Goal: Task Accomplishment & Management: Use online tool/utility

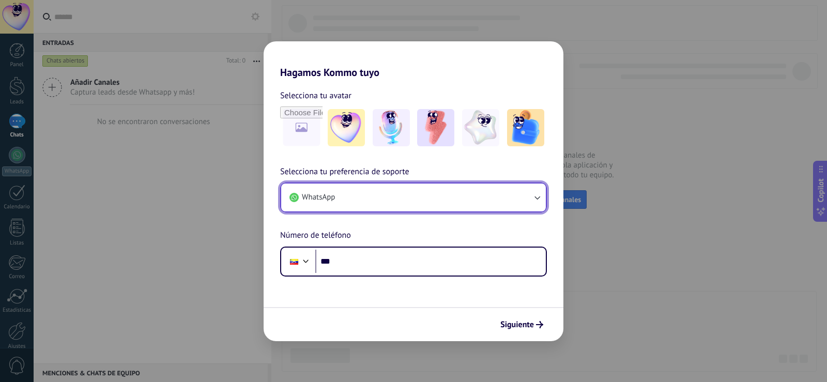
click at [425, 191] on button "WhatsApp" at bounding box center [413, 197] width 265 height 28
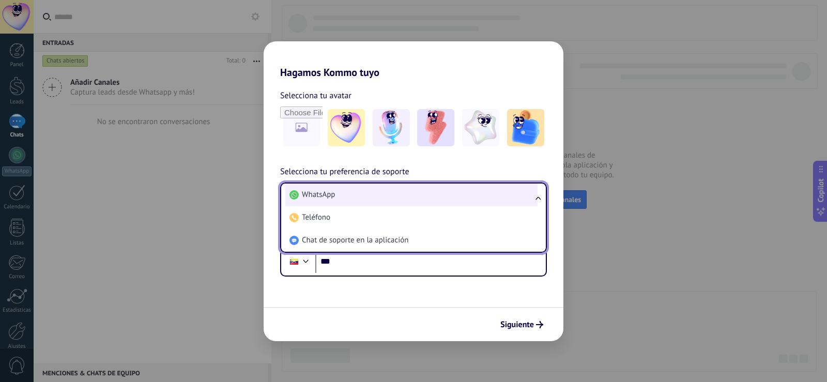
click at [414, 202] on li "WhatsApp" at bounding box center [411, 194] width 252 height 23
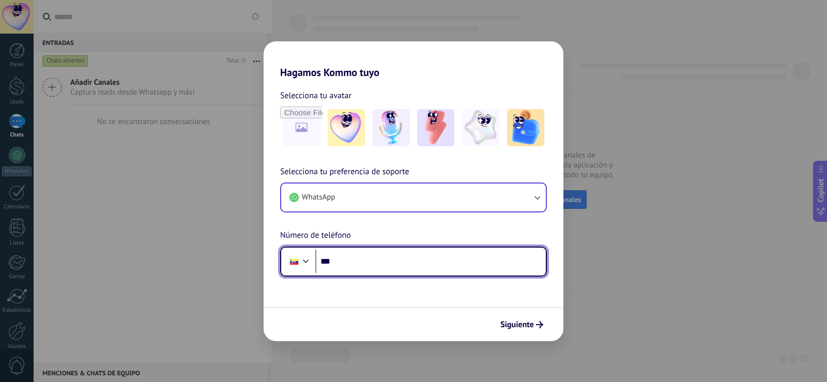
click at [357, 272] on input "***" at bounding box center [430, 262] width 230 height 24
drag, startPoint x: 399, startPoint y: 265, endPoint x: 351, endPoint y: 263, distance: 47.6
click at [351, 263] on input "**********" at bounding box center [430, 262] width 230 height 24
type input "**********"
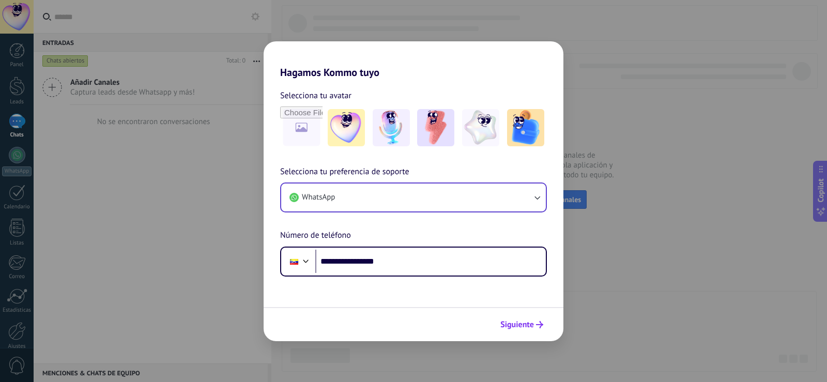
click at [505, 321] on span "Siguiente" at bounding box center [517, 324] width 34 height 7
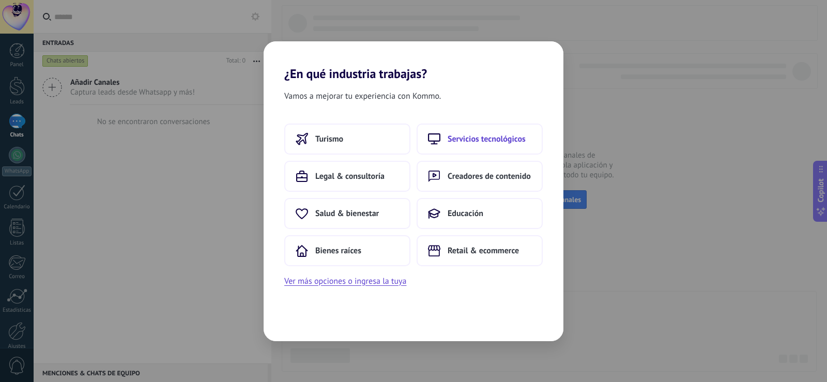
click at [501, 150] on button "Servicios tecnológicos" at bounding box center [479, 138] width 126 height 31
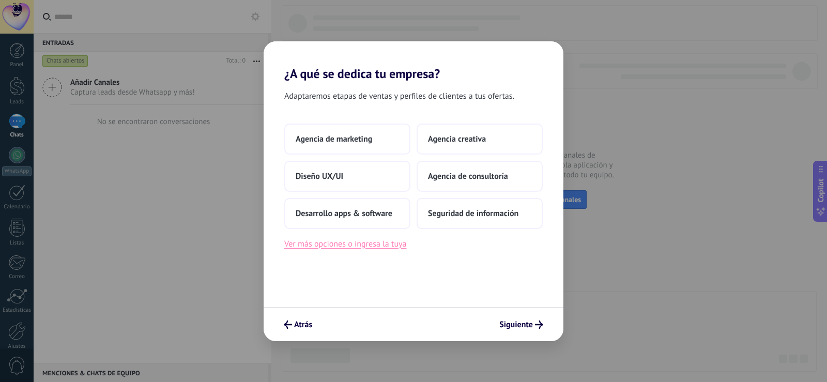
click at [382, 243] on button "Ver más opciones o ingresa la tuya" at bounding box center [345, 243] width 122 height 13
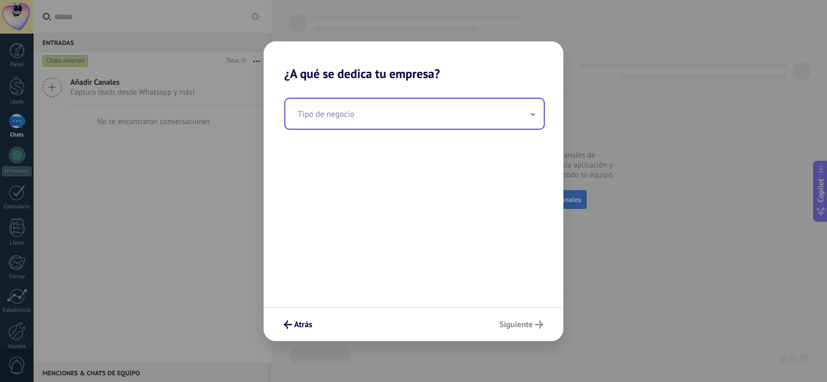
click at [361, 117] on input "text" at bounding box center [414, 114] width 258 height 30
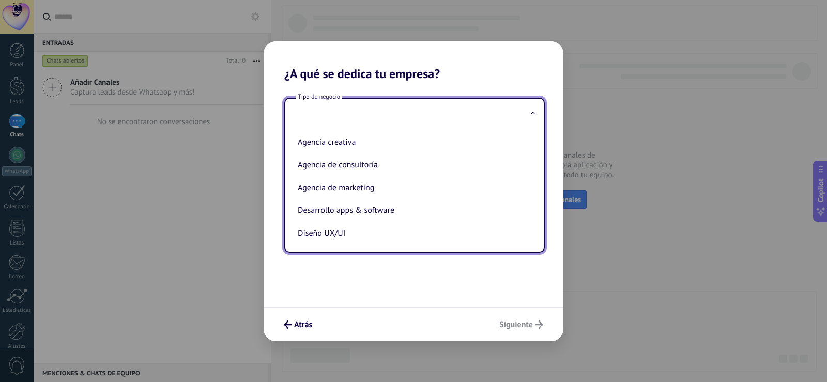
click at [351, 110] on input "text" at bounding box center [414, 114] width 258 height 30
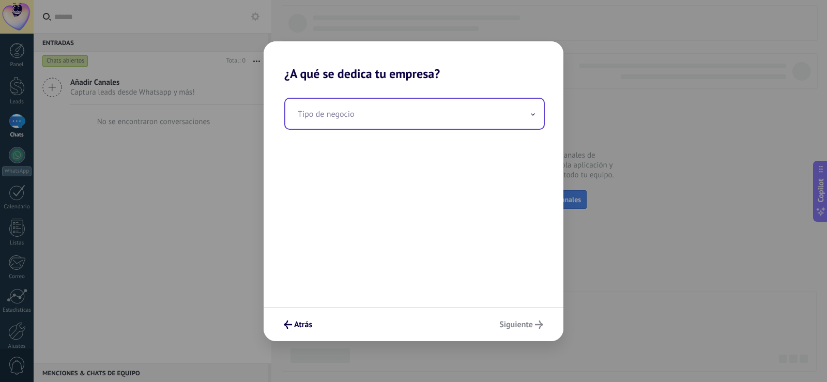
click at [351, 110] on input "text" at bounding box center [414, 114] width 258 height 30
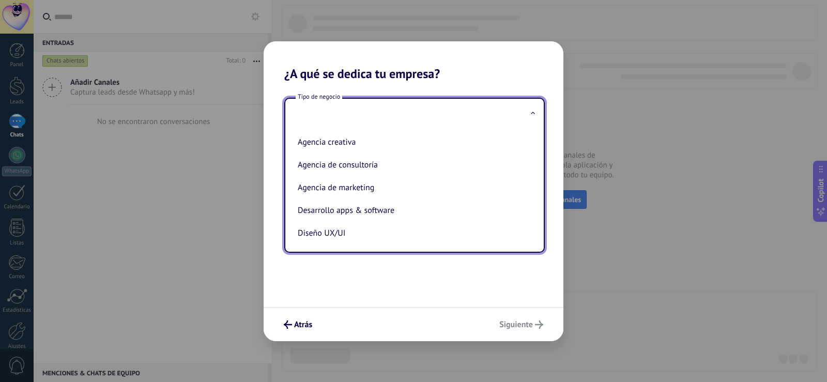
click at [351, 110] on input "text" at bounding box center [414, 114] width 258 height 30
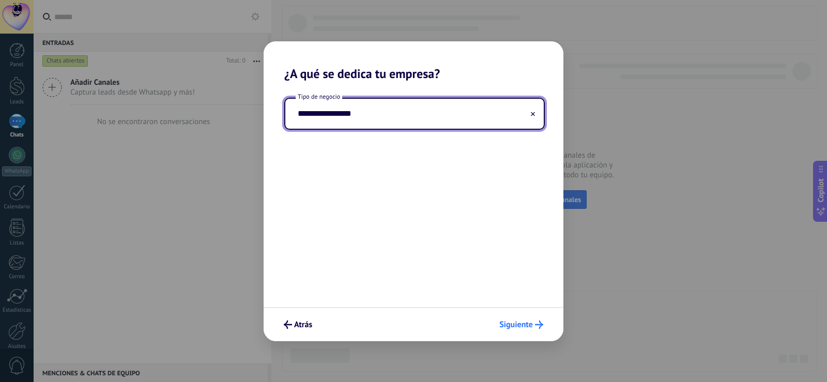
type input "**********"
click at [506, 322] on span "Siguiente" at bounding box center [516, 324] width 34 height 7
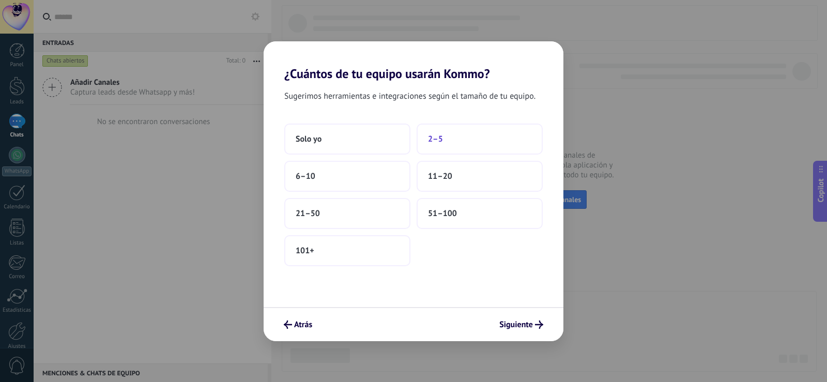
click at [432, 147] on button "2–5" at bounding box center [479, 138] width 126 height 31
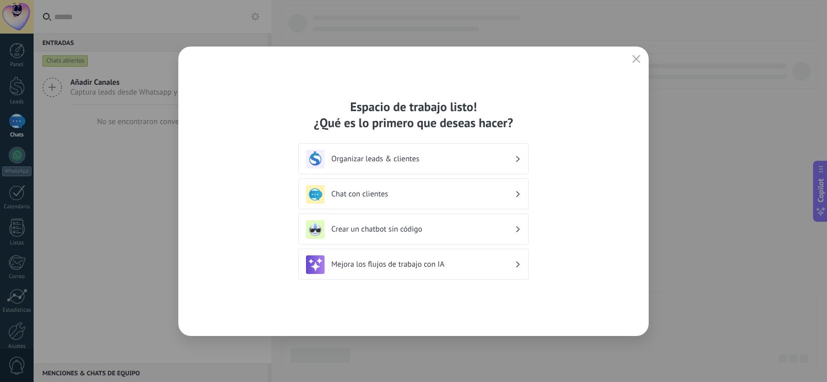
click at [406, 200] on div "Chat con clientes" at bounding box center [413, 194] width 215 height 19
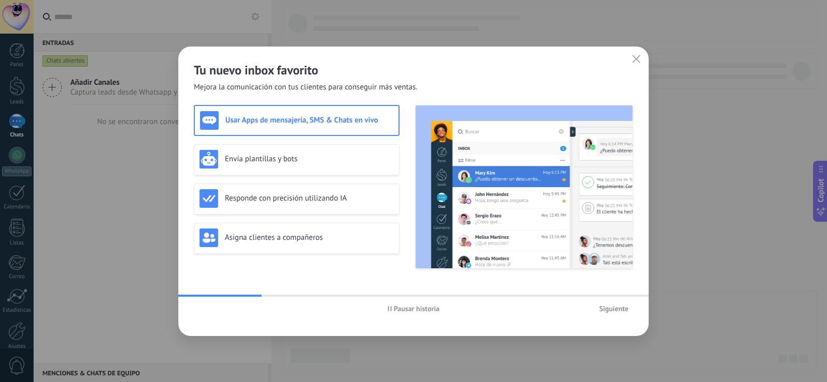
click at [334, 131] on div "Usar Apps de mensajería, SMS & Chats en vivo" at bounding box center [297, 120] width 206 height 31
click at [602, 308] on span "Siguiente" at bounding box center [613, 308] width 29 height 7
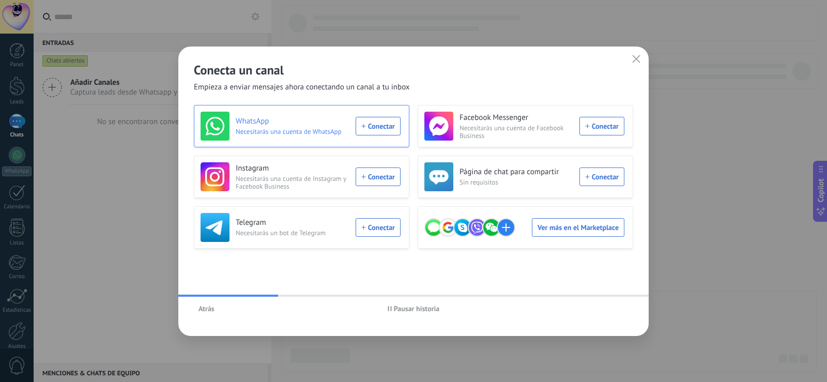
click at [379, 127] on div "WhatsApp Necesitarás una cuenta de WhatsApp Conectar" at bounding box center [300, 126] width 200 height 29
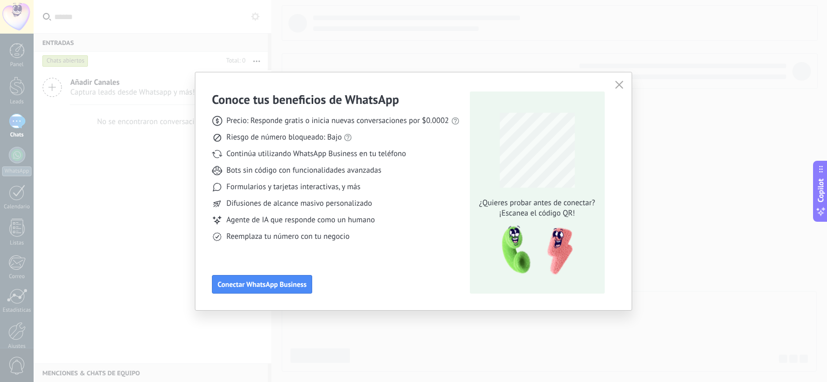
click at [455, 188] on div "Formularios y tarjetas interactivas, y más" at bounding box center [336, 187] width 248 height 10
click at [299, 284] on span "Conectar WhatsApp Business" at bounding box center [262, 284] width 89 height 7
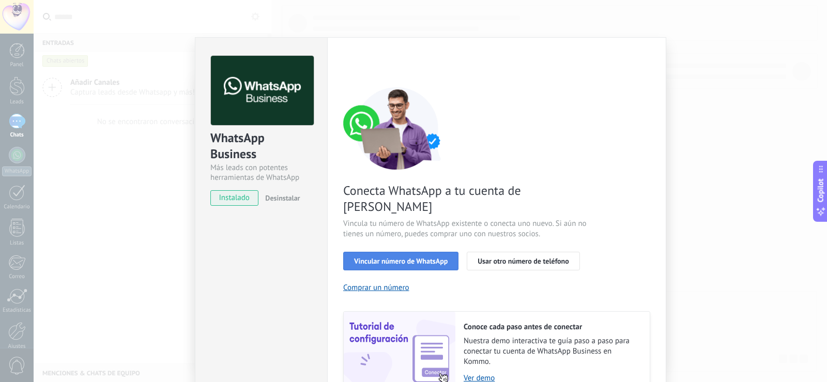
click at [409, 257] on span "Vincular número de WhatsApp" at bounding box center [401, 260] width 94 height 7
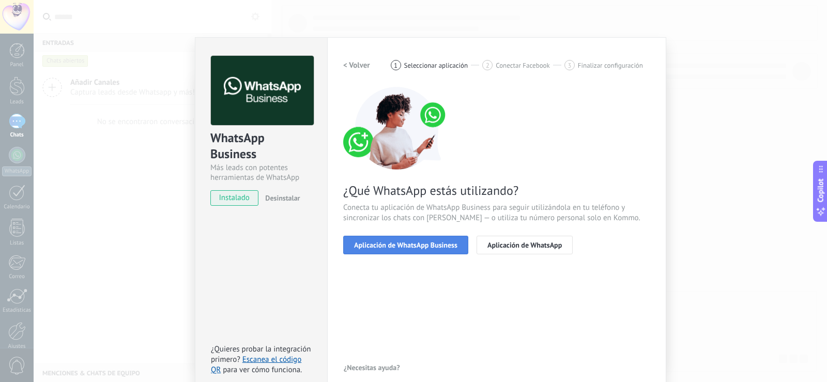
click at [409, 250] on button "Aplicación de WhatsApp Business" at bounding box center [405, 245] width 125 height 19
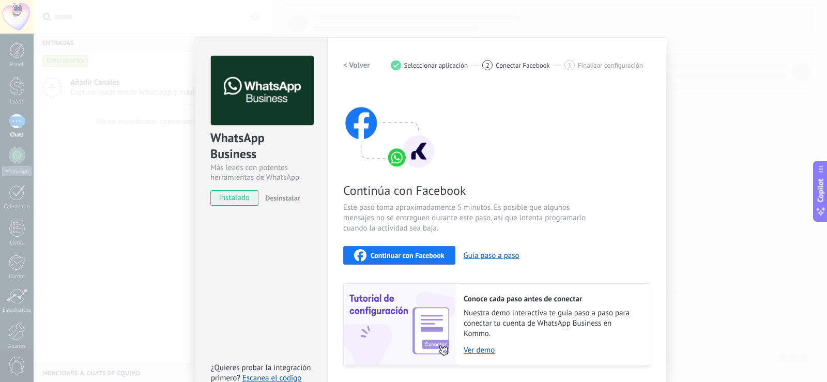
click at [413, 254] on span "Continuar con Facebook" at bounding box center [407, 255] width 74 height 7
click at [429, 255] on span "Continuar con Facebook" at bounding box center [407, 255] width 74 height 7
click at [538, 183] on span "Continúa con Facebook" at bounding box center [466, 190] width 246 height 16
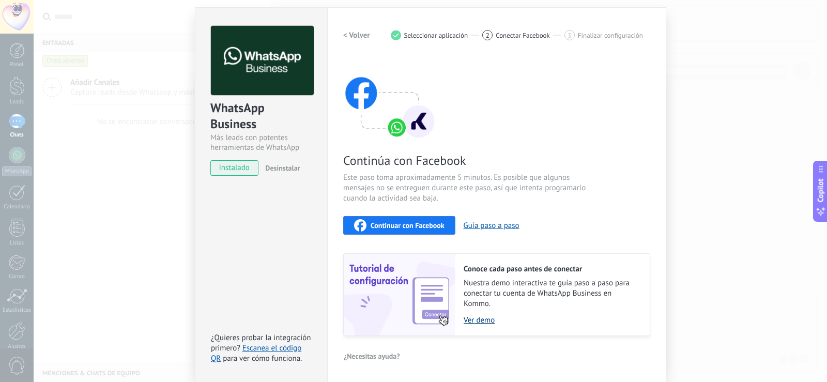
click at [468, 319] on link "Ver demo" at bounding box center [551, 320] width 176 height 10
click at [501, 35] on span "Conectar Facebook" at bounding box center [523, 36] width 54 height 8
click at [432, 42] on div "< Volver 1 Seleccionar aplicación 2 Conectar Facebook 3 Finalizar configuración" at bounding box center [496, 35] width 307 height 19
click at [412, 230] on div "Continuar con Facebook" at bounding box center [399, 225] width 90 height 12
click at [161, 171] on div "WhatsApp Business Más leads con potentes herramientas de WhatsApp instalado Des…" at bounding box center [430, 191] width 793 height 382
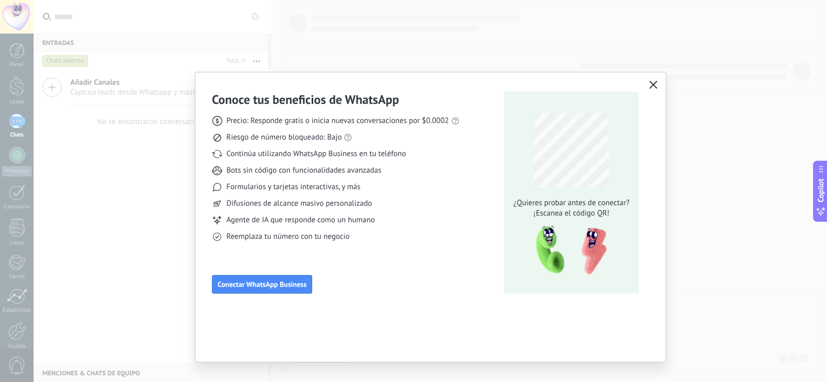
scroll to position [0, 0]
click at [651, 86] on icon "button" at bounding box center [653, 85] width 8 height 8
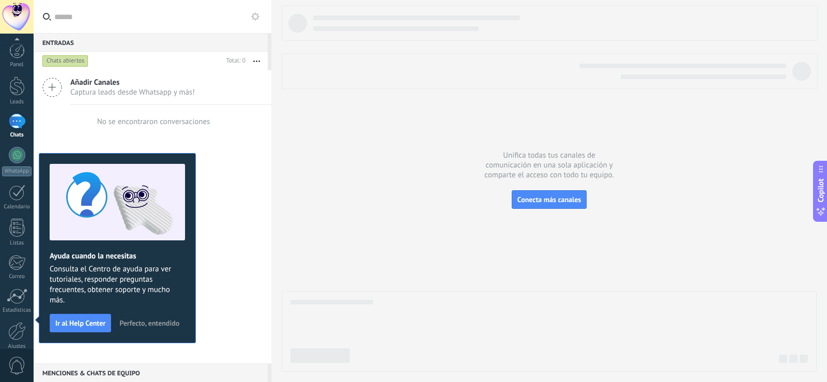
scroll to position [48, 0]
click at [20, 105] on div at bounding box center [17, 107] width 17 height 17
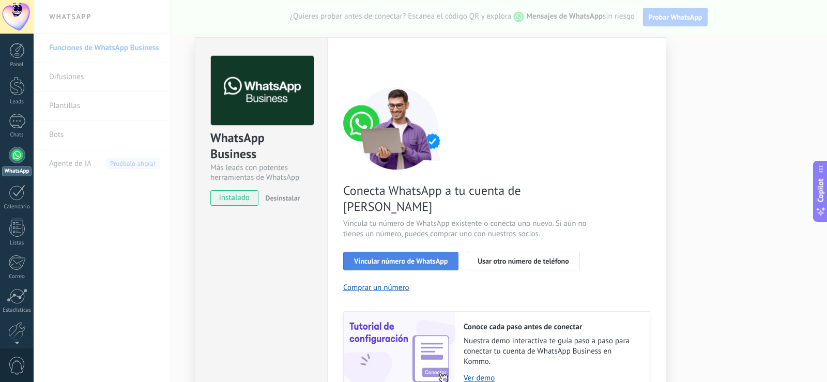
click at [396, 257] on span "Vincular número de WhatsApp" at bounding box center [401, 260] width 94 height 7
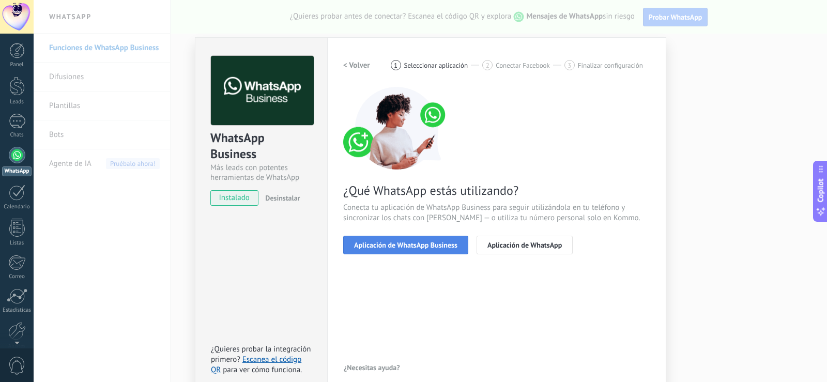
click at [399, 250] on button "Aplicación de WhatsApp Business" at bounding box center [405, 245] width 125 height 19
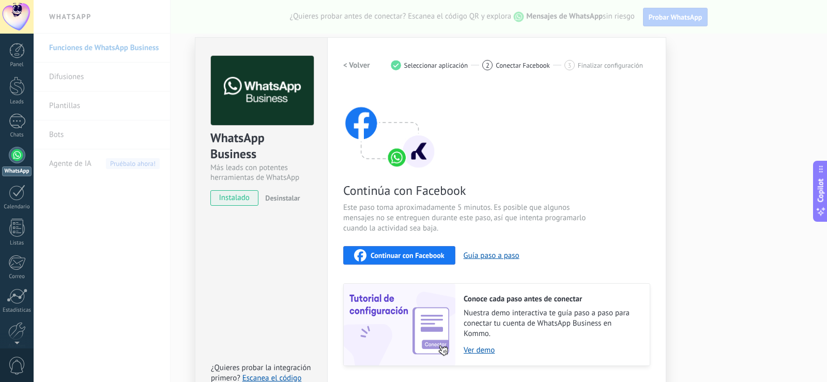
click at [406, 258] on span "Continuar con Facebook" at bounding box center [407, 255] width 74 height 7
click at [426, 262] on button "Continuar con Facebook" at bounding box center [399, 255] width 112 height 19
click at [407, 258] on span "Continuar con Facebook" at bounding box center [407, 255] width 74 height 7
click at [24, 52] on div at bounding box center [17, 51] width 16 height 16
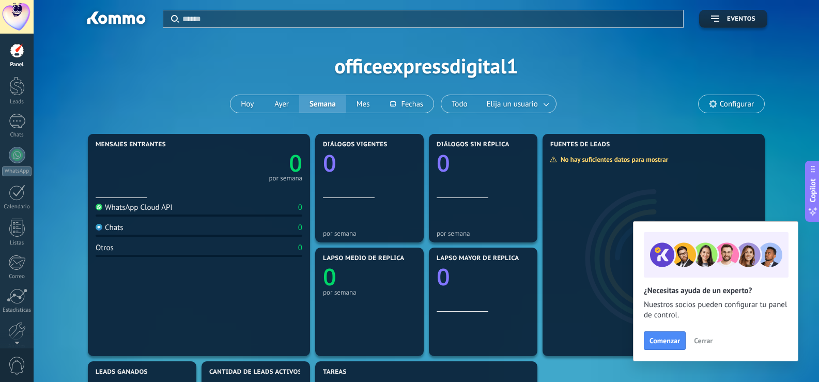
click at [743, 111] on span "Configurar" at bounding box center [732, 104] width 66 height 18
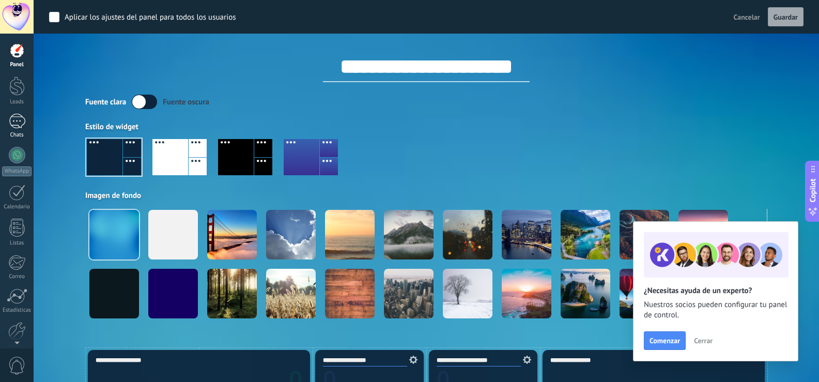
click at [9, 121] on div at bounding box center [17, 121] width 17 height 15
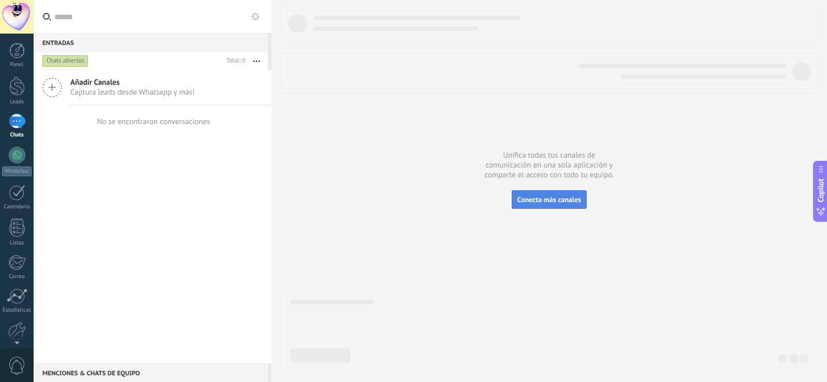
click at [549, 195] on span "Conecta más canales" at bounding box center [549, 199] width 64 height 9
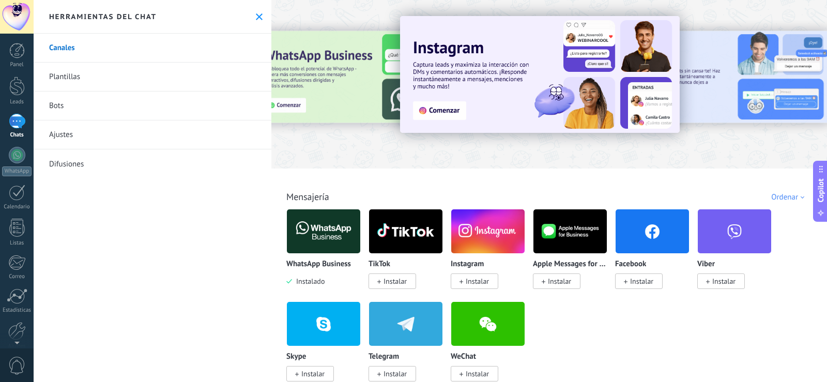
click at [340, 240] on img at bounding box center [323, 231] width 73 height 50
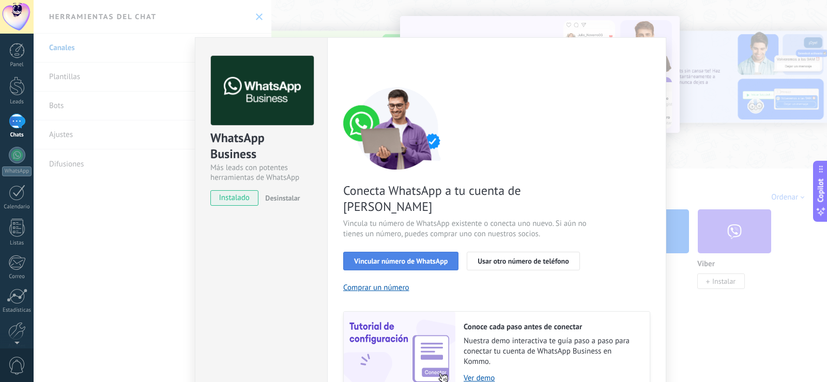
click at [384, 257] on span "Vincular número de WhatsApp" at bounding box center [401, 260] width 94 height 7
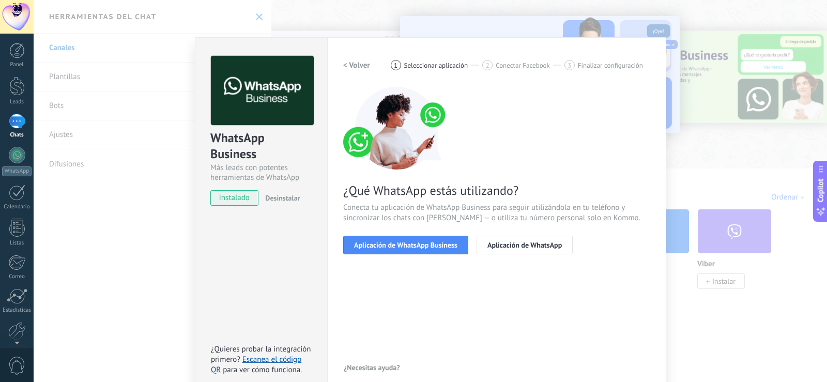
click at [384, 246] on span "Aplicación de WhatsApp Business" at bounding box center [405, 244] width 103 height 7
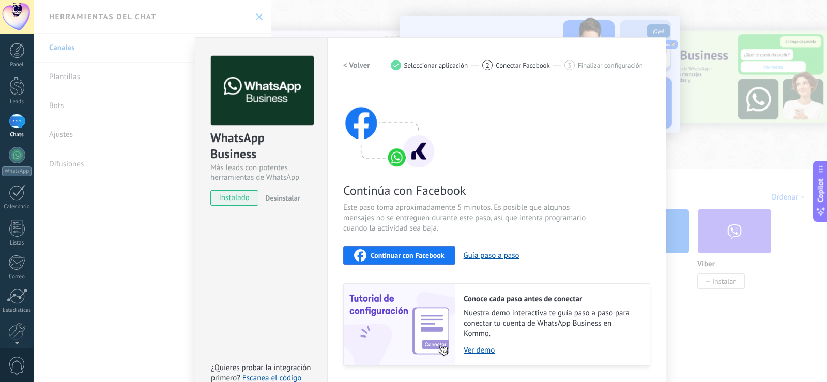
click at [410, 250] on div "Continuar con Facebook" at bounding box center [399, 255] width 90 height 12
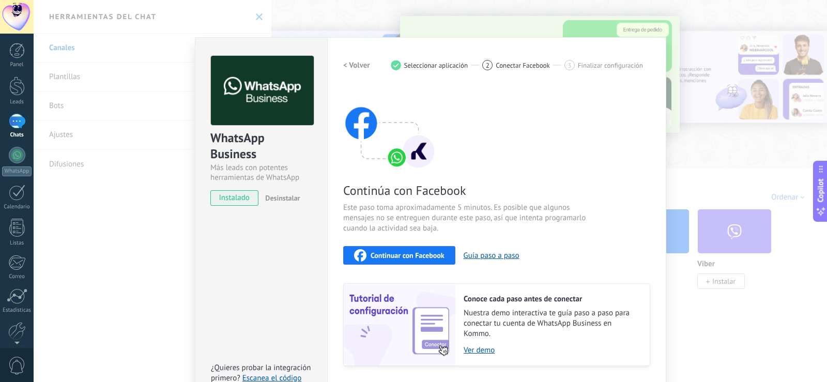
click at [485, 199] on div "Continúa con Facebook Este paso toma aproximadamente 5 minutos. Es posible que …" at bounding box center [496, 226] width 307 height 279
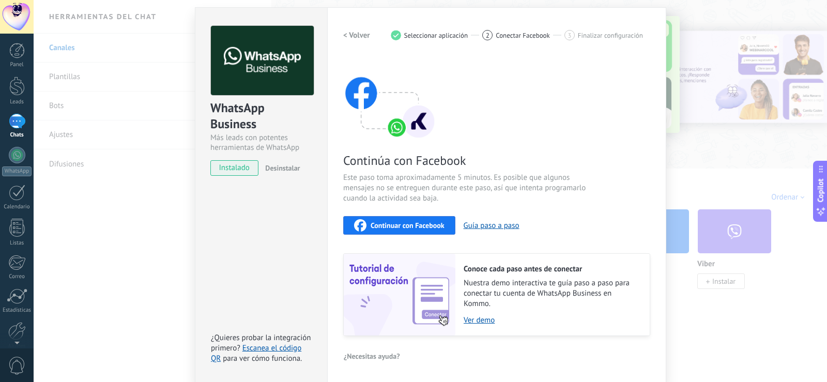
click at [471, 329] on div "Conoce cada paso antes de conectar Nuestra demo interactiva te guía paso a paso…" at bounding box center [552, 295] width 194 height 82
click at [468, 321] on link "Ver demo" at bounding box center [551, 320] width 176 height 10
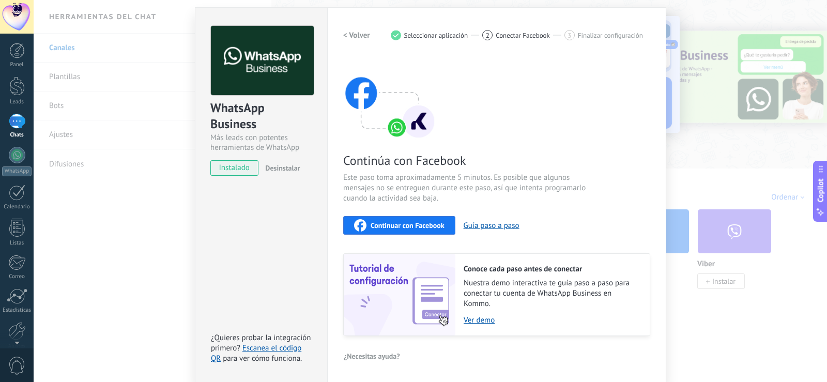
click at [397, 220] on div "Continuar con Facebook" at bounding box center [399, 225] width 90 height 12
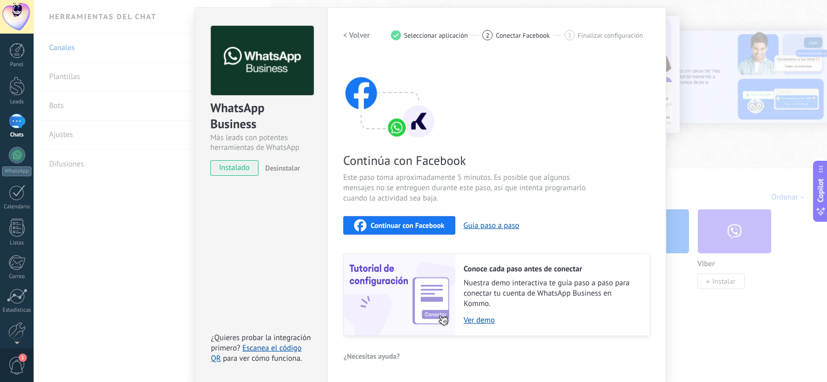
click at [95, 98] on div "WhatsApp Business Más leads con potentes herramientas de WhatsApp instalado Des…" at bounding box center [430, 191] width 793 height 382
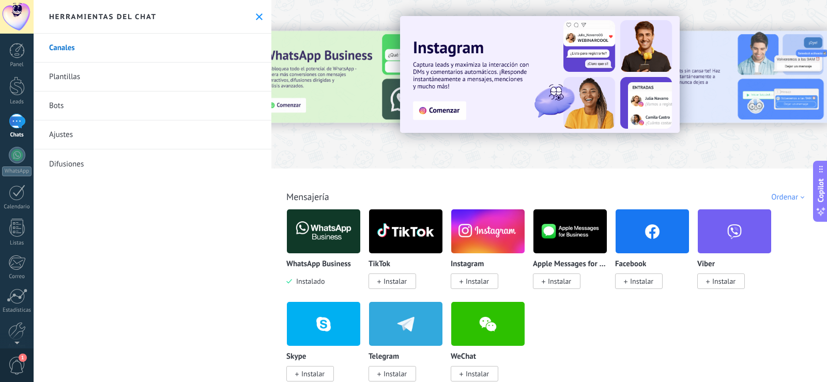
click at [92, 116] on link "Bots" at bounding box center [153, 105] width 238 height 29
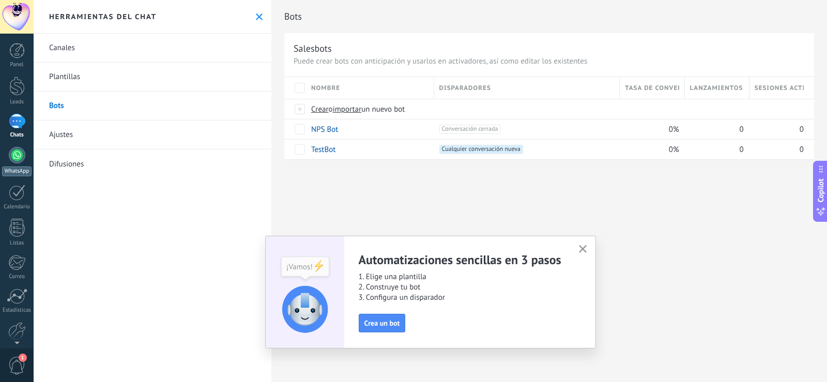
click at [25, 154] on link "WhatsApp" at bounding box center [17, 161] width 34 height 29
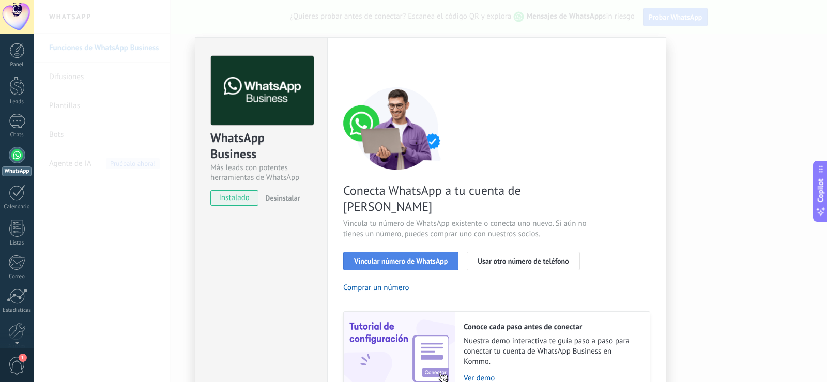
scroll to position [42, 0]
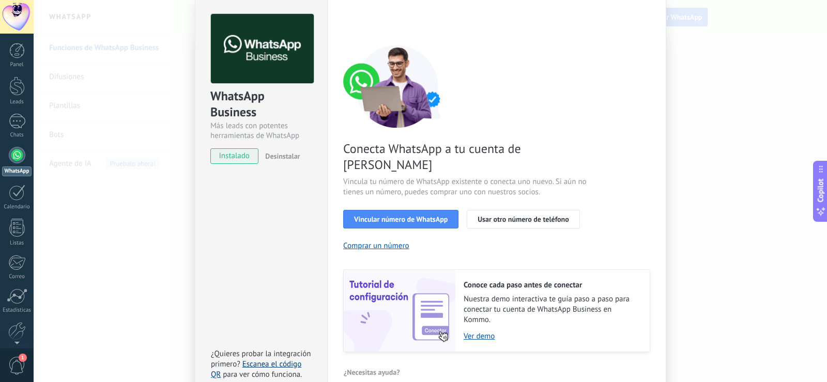
click at [284, 359] on link "Escanea el código QR" at bounding box center [256, 369] width 90 height 20
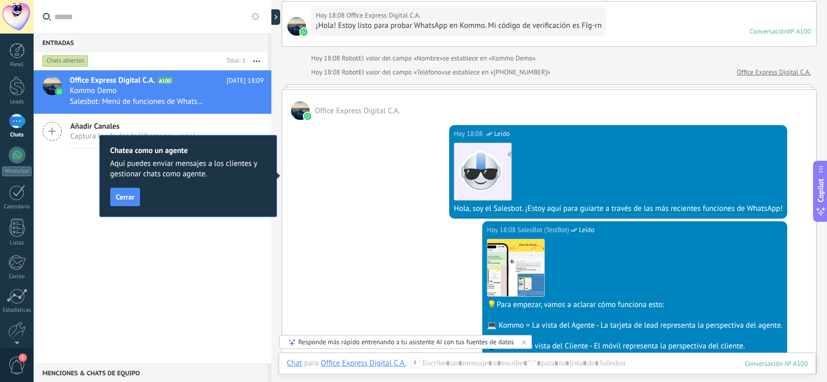
scroll to position [25, 0]
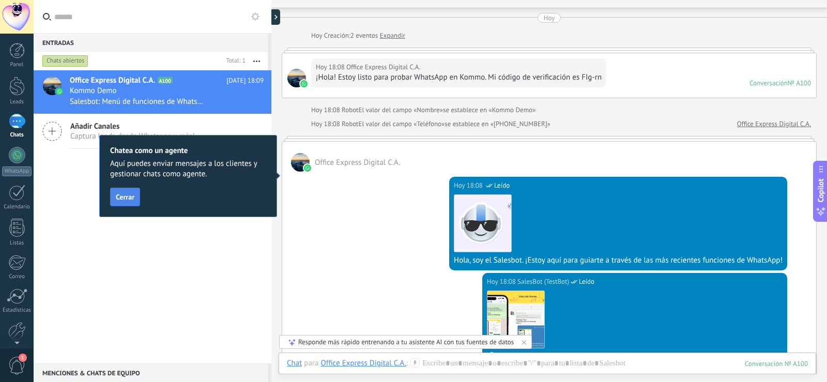
click at [130, 200] on span "Cerrar" at bounding box center [125, 196] width 19 height 7
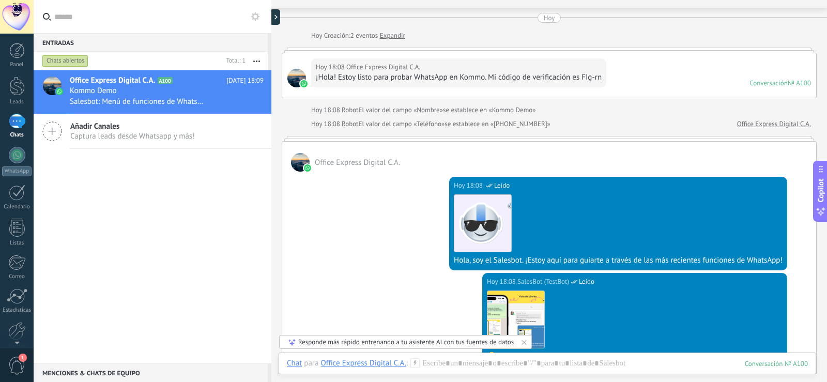
click at [61, 127] on icon at bounding box center [52, 131] width 20 height 20
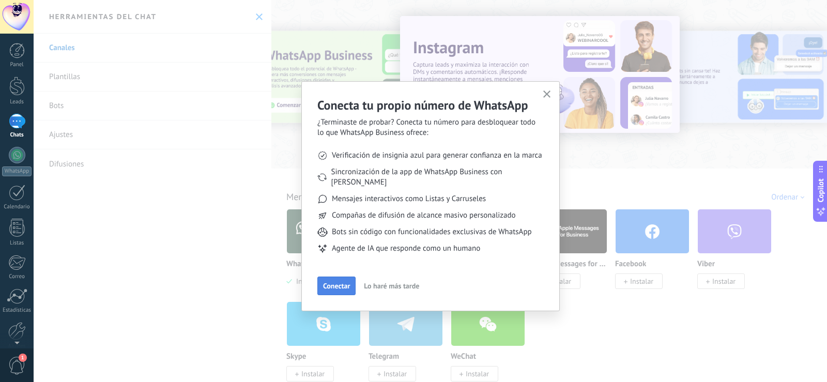
click at [346, 282] on span "Conectar" at bounding box center [336, 285] width 27 height 7
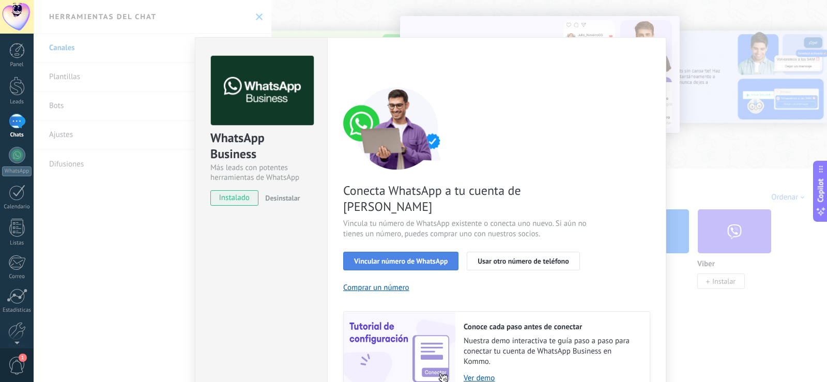
click at [372, 257] on span "Vincular número de WhatsApp" at bounding box center [401, 260] width 94 height 7
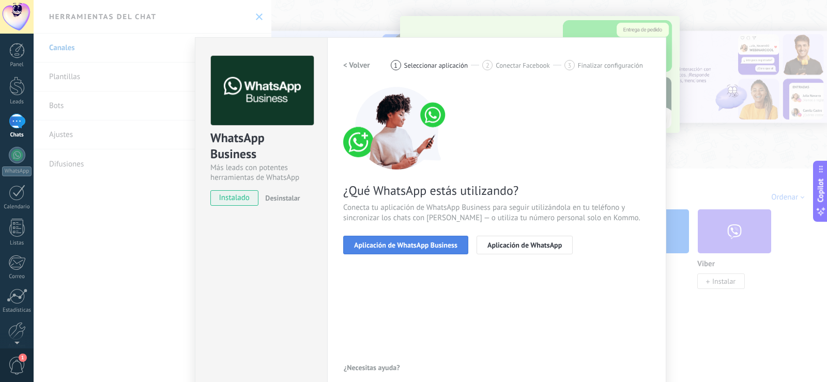
click at [434, 238] on button "Aplicación de WhatsApp Business" at bounding box center [405, 245] width 125 height 19
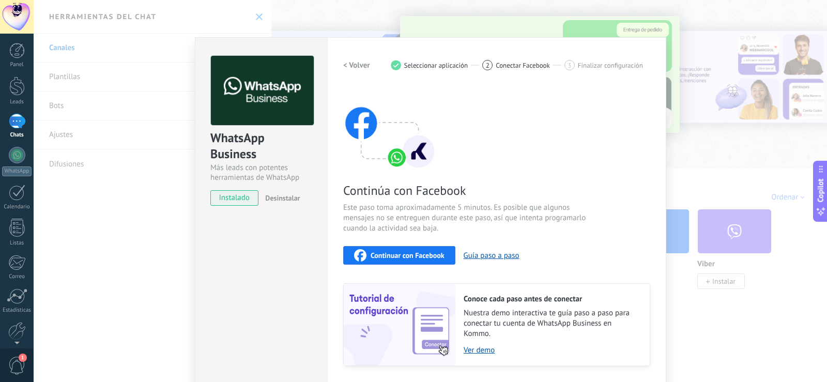
click at [407, 248] on button "Continuar con Facebook" at bounding box center [399, 255] width 112 height 19
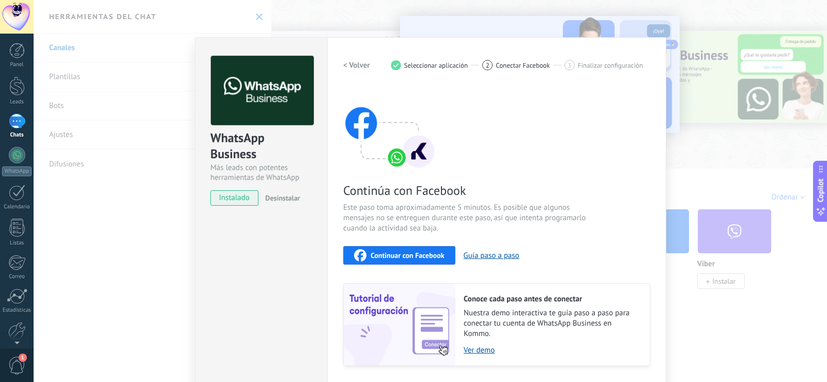
click at [131, 58] on div "WhatsApp Business Más leads con potentes herramientas de WhatsApp instalado Des…" at bounding box center [430, 191] width 793 height 382
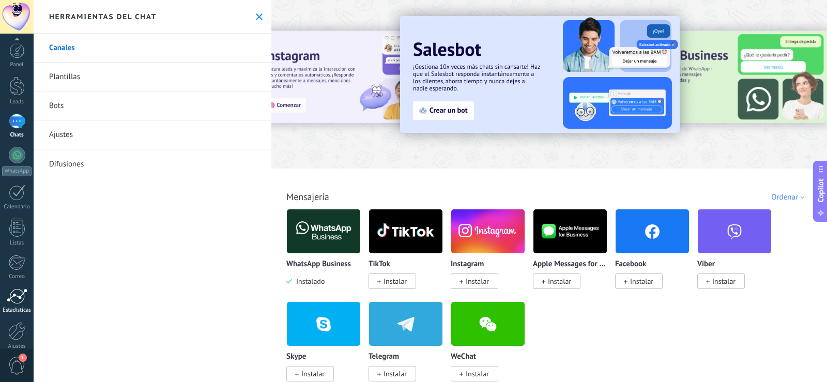
scroll to position [48, 0]
click at [7, 283] on link "Ajustes" at bounding box center [17, 288] width 34 height 28
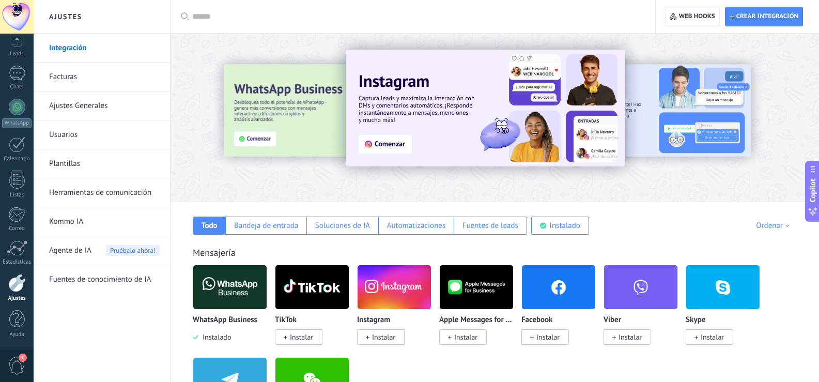
click at [238, 302] on img at bounding box center [229, 287] width 73 height 50
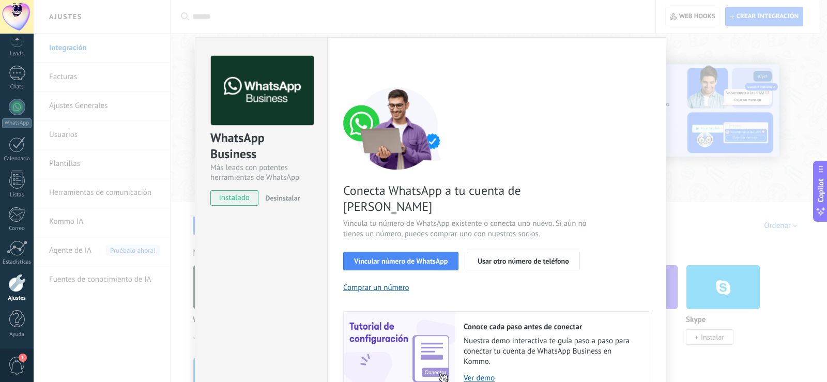
scroll to position [42, 0]
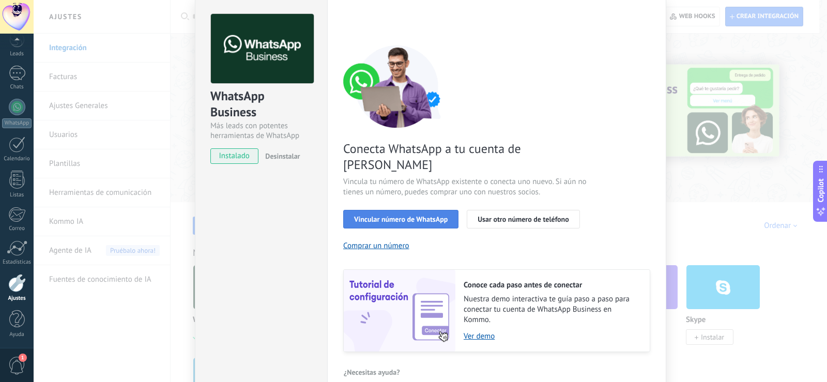
click at [397, 215] on span "Vincular número de WhatsApp" at bounding box center [401, 218] width 94 height 7
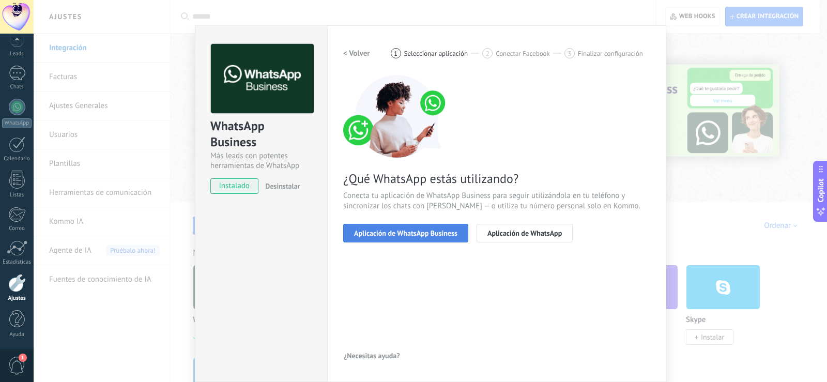
scroll to position [12, 0]
click at [501, 235] on span "Aplicación de WhatsApp" at bounding box center [524, 232] width 74 height 7
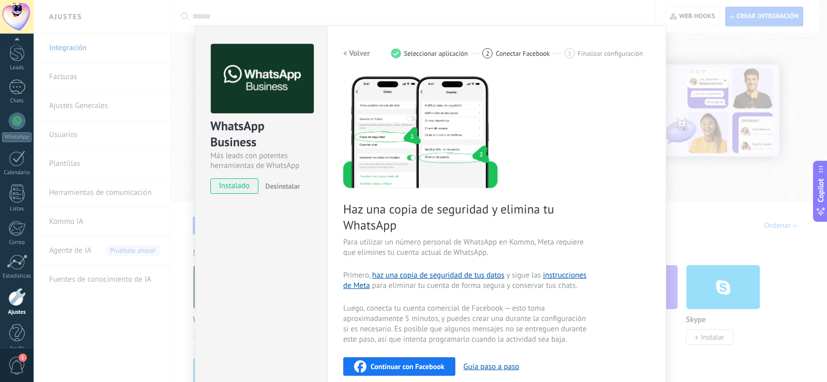
scroll to position [48, 0]
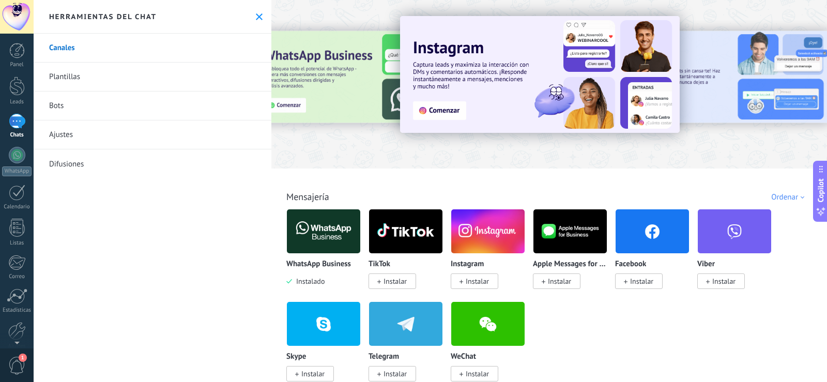
click at [338, 239] on img at bounding box center [323, 231] width 73 height 50
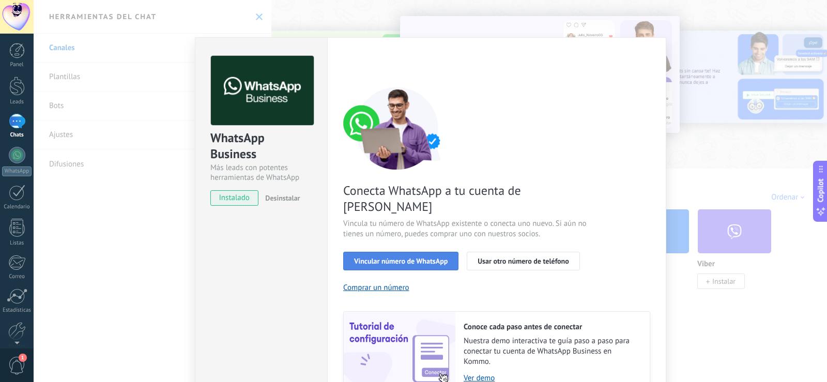
click at [367, 257] on span "Vincular número de WhatsApp" at bounding box center [401, 260] width 94 height 7
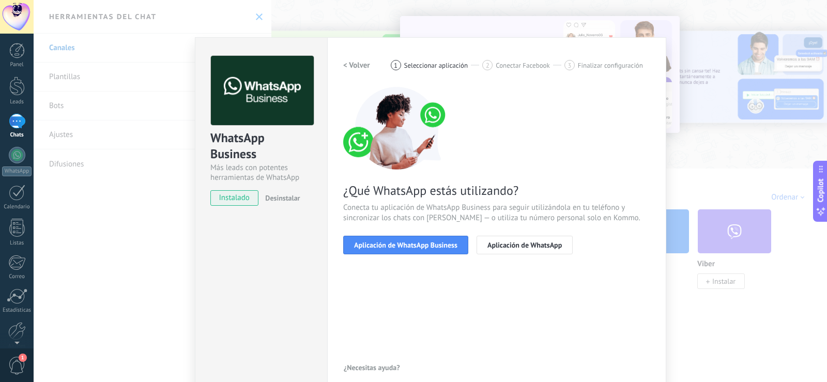
click at [367, 242] on span "Aplicación de WhatsApp Business" at bounding box center [405, 244] width 103 height 7
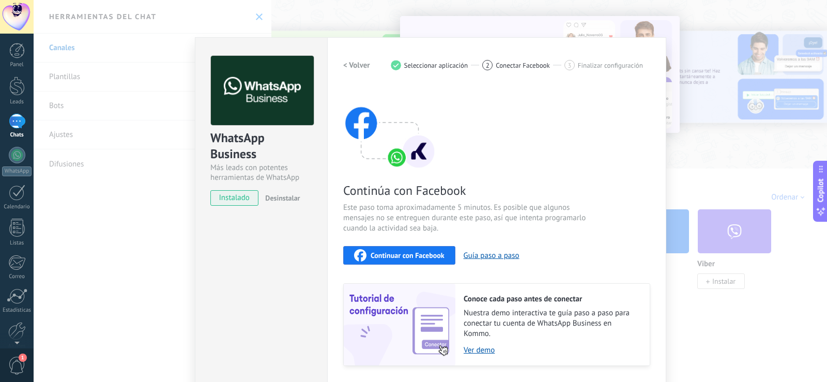
click at [374, 249] on div "Continuar con Facebook" at bounding box center [399, 255] width 90 height 12
click at [434, 254] on span "Continuar con Facebook" at bounding box center [407, 255] width 74 height 7
